Goal: Transaction & Acquisition: Purchase product/service

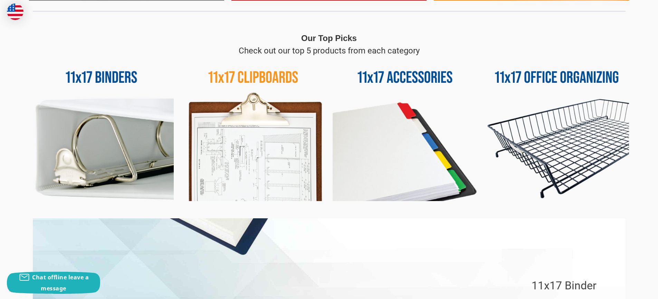
scroll to position [345, 0]
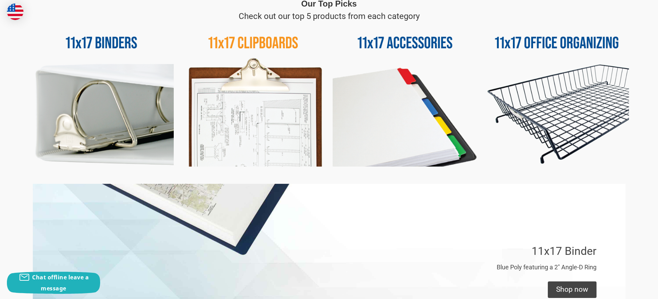
click at [402, 128] on img at bounding box center [404, 94] width 145 height 145
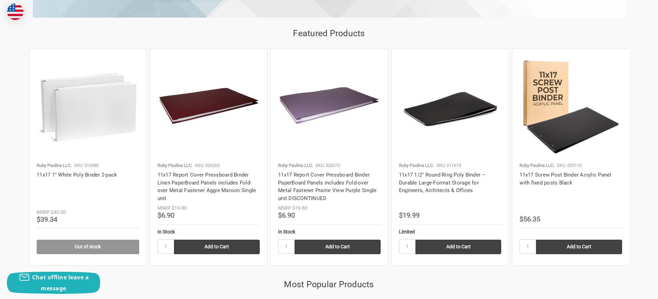
scroll to position [690, 0]
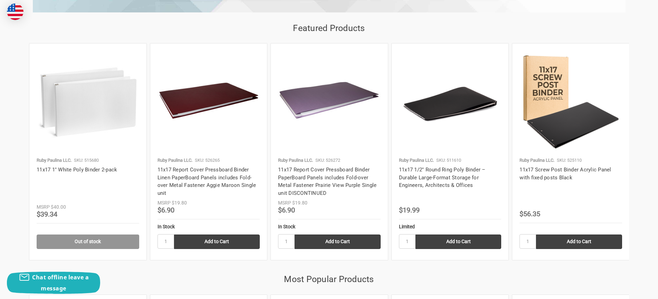
click at [208, 108] on img at bounding box center [208, 102] width 103 height 103
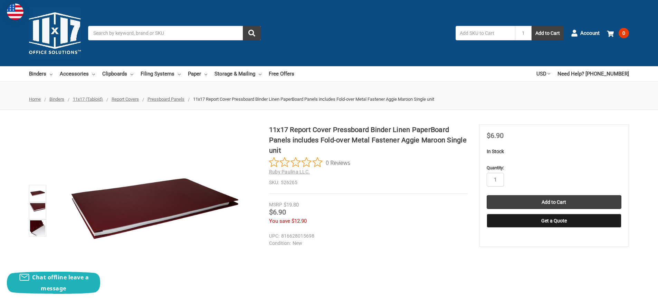
click at [171, 205] on img at bounding box center [154, 211] width 173 height 173
click at [37, 209] on img at bounding box center [37, 210] width 15 height 15
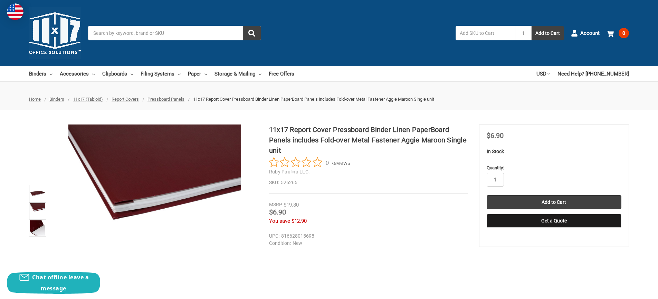
click at [37, 193] on img at bounding box center [37, 193] width 15 height 15
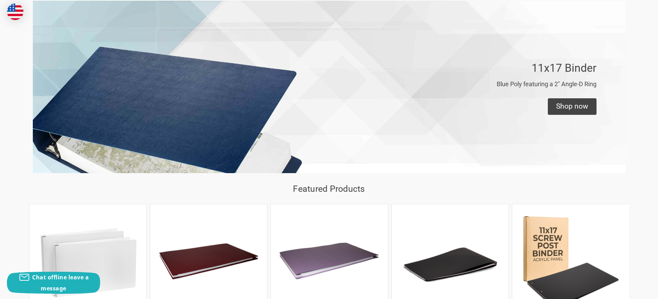
scroll to position [425, 0]
